Goal: Information Seeking & Learning: Learn about a topic

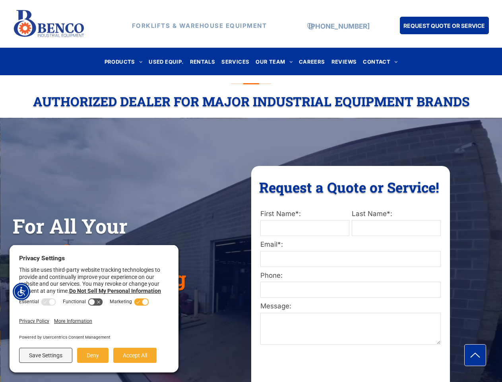
click at [251, 191] on div "Request a Quote or Service! Request a Quote or Service! First Name*: Last Name*…" at bounding box center [350, 288] width 199 height 244
click at [21, 291] on img "Accessibility Menu" at bounding box center [21, 291] width 17 height 17
